Goal: Task Accomplishment & Management: Use online tool/utility

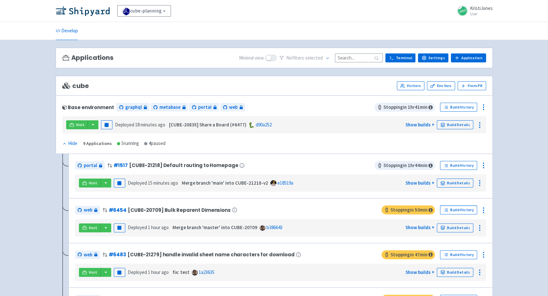
scroll to position [193, 0]
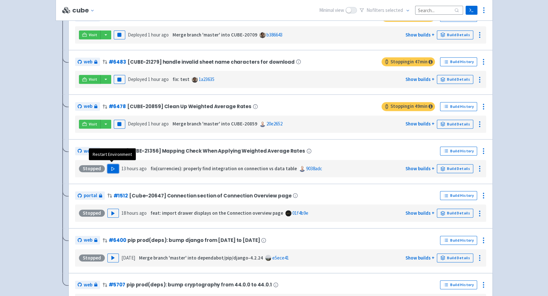
click at [111, 166] on icon "button" at bounding box center [113, 168] width 5 height 5
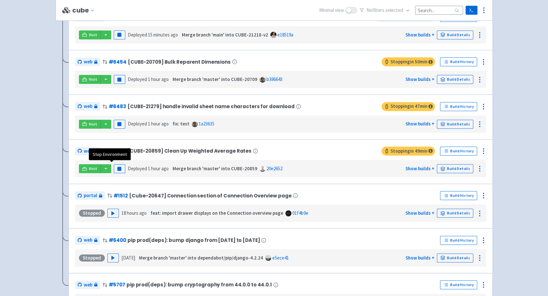
scroll to position [16, 0]
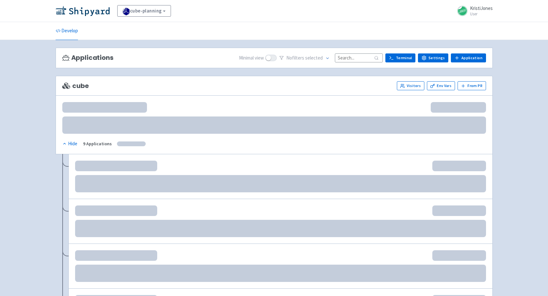
scroll to position [16, 0]
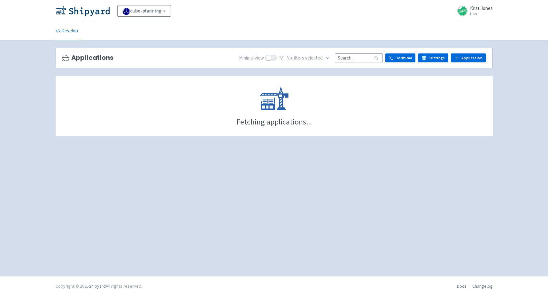
scroll to position [16, 0]
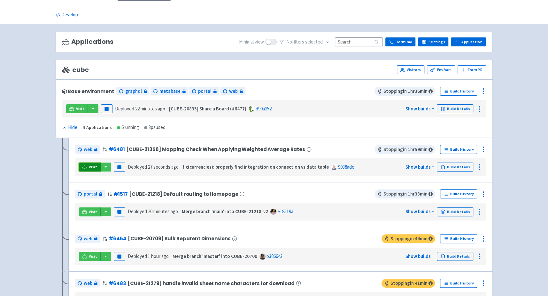
click at [93, 166] on span "Visit" at bounding box center [93, 166] width 8 height 5
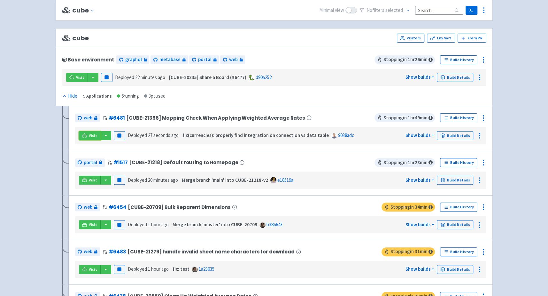
scroll to position [186, 0]
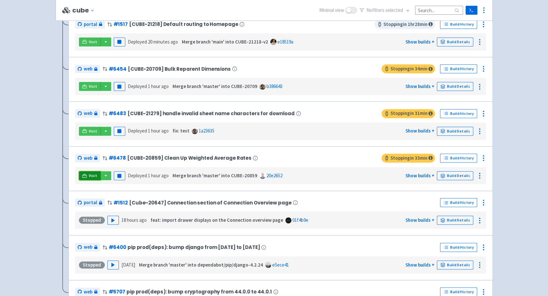
click at [86, 176] on link "Visit" at bounding box center [90, 175] width 22 height 9
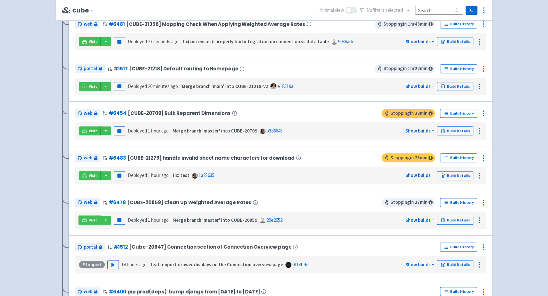
scroll to position [140, 0]
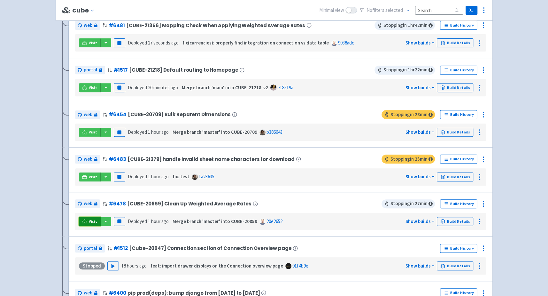
click at [88, 221] on link "Visit" at bounding box center [90, 221] width 22 height 9
